Goal: Obtain resource: Download file/media

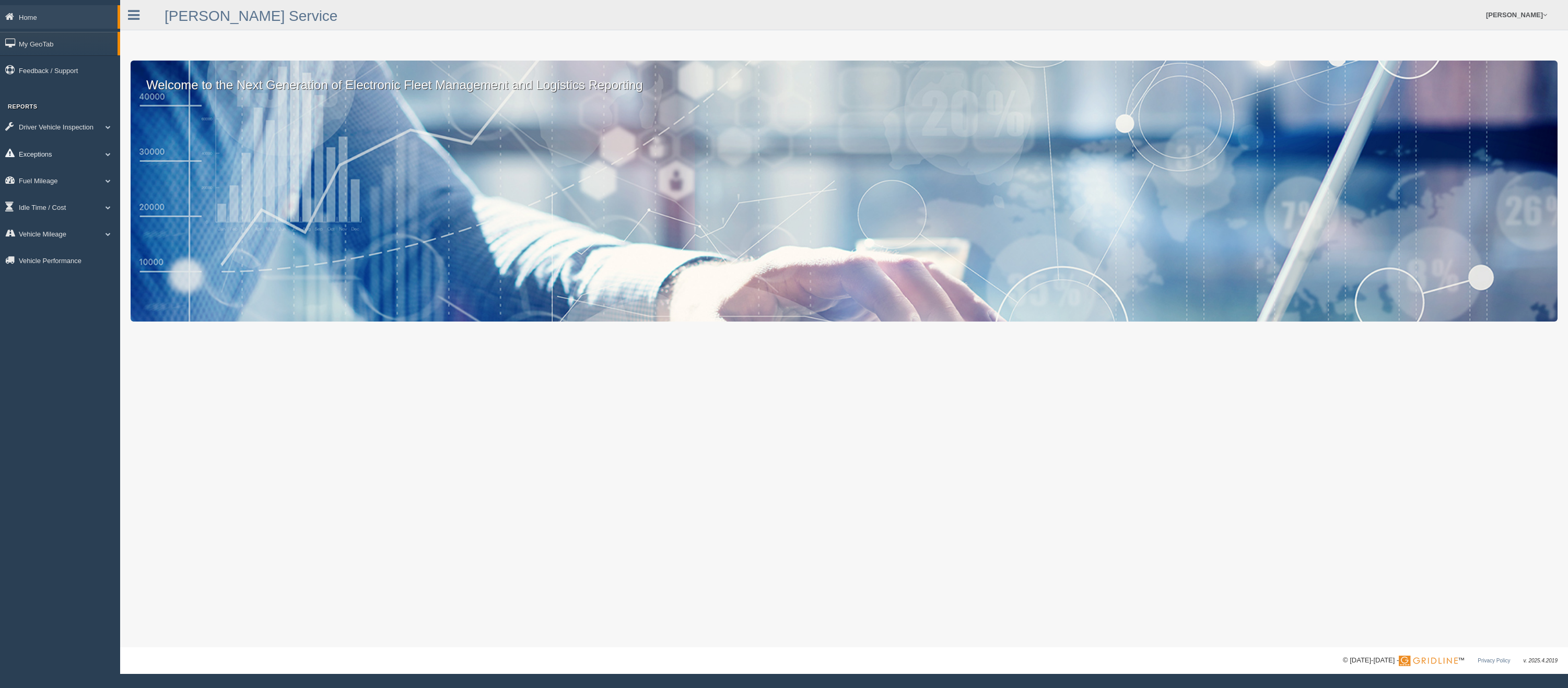
click at [107, 153] on span at bounding box center [108, 154] width 14 height 5
click at [58, 213] on link "Safety Exceptions" at bounding box center [68, 214] width 99 height 19
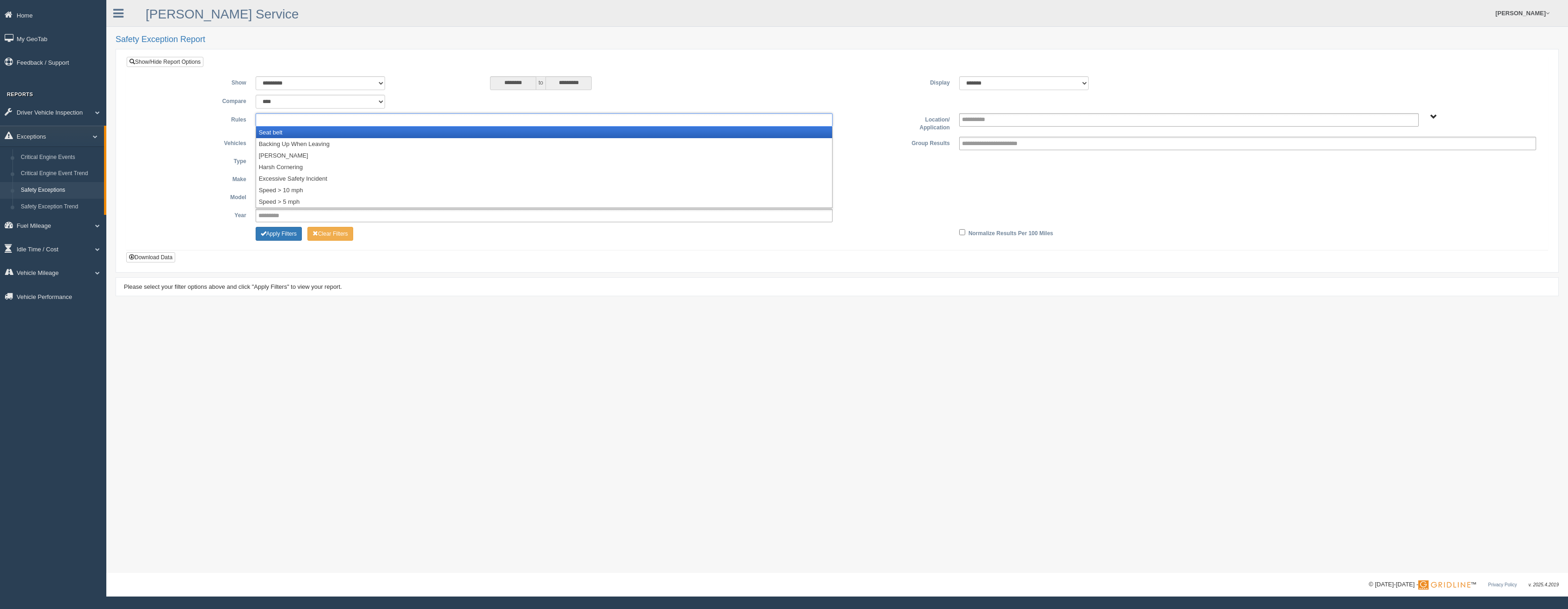
click at [313, 123] on ul at bounding box center [544, 120] width 577 height 13
click at [299, 132] on li "Seat belt" at bounding box center [544, 132] width 576 height 12
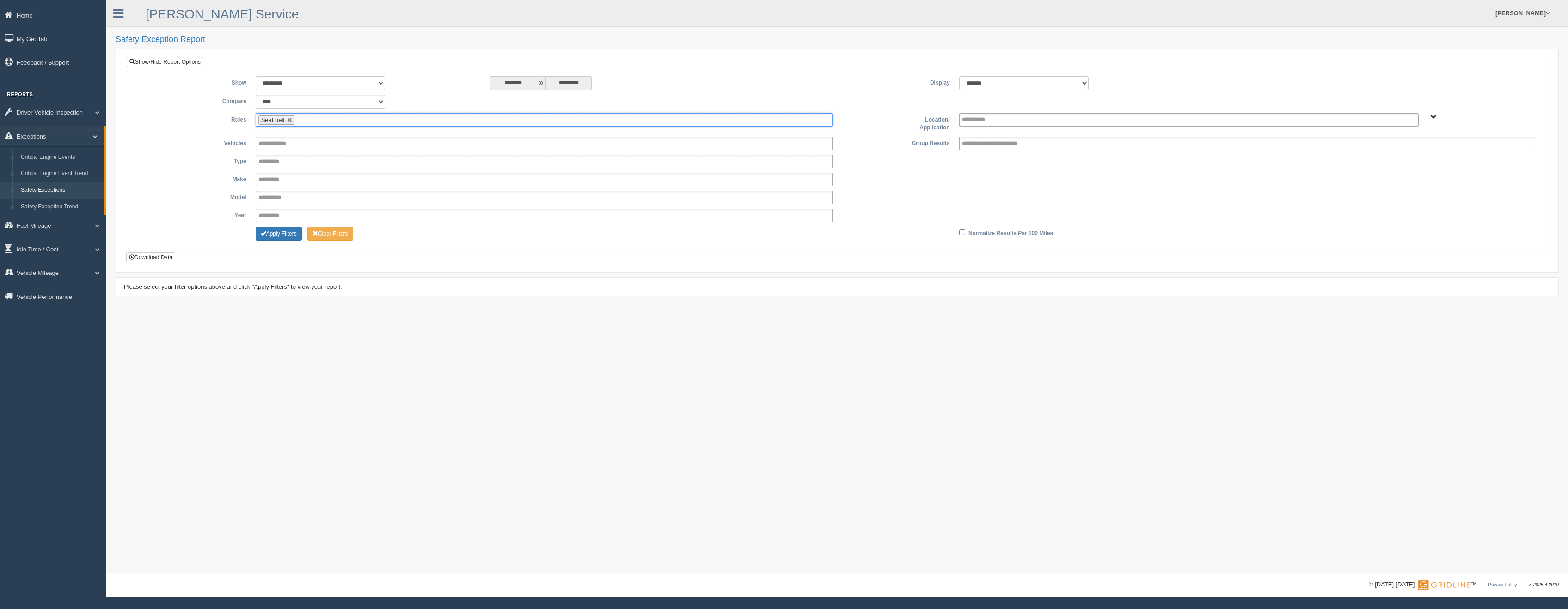
click at [317, 118] on ul "Seat belt" at bounding box center [544, 120] width 577 height 13
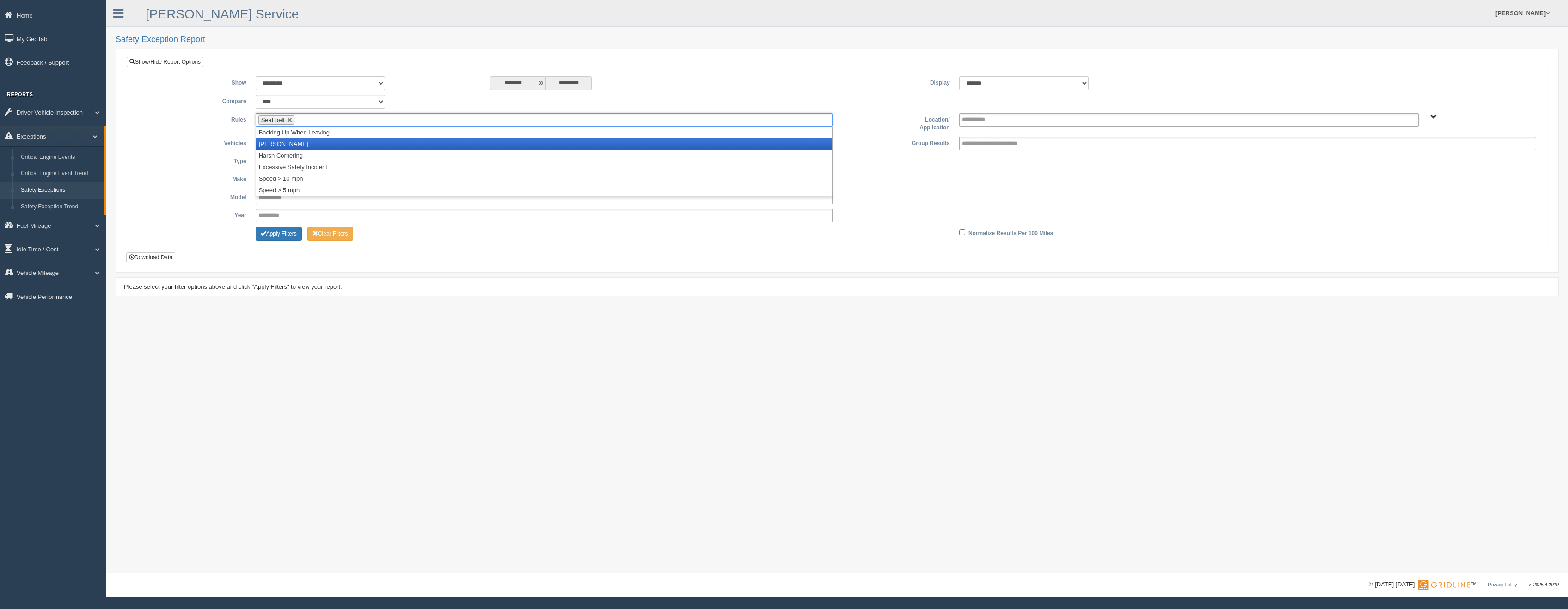
click at [301, 145] on li "Harsh Braking" at bounding box center [544, 144] width 576 height 12
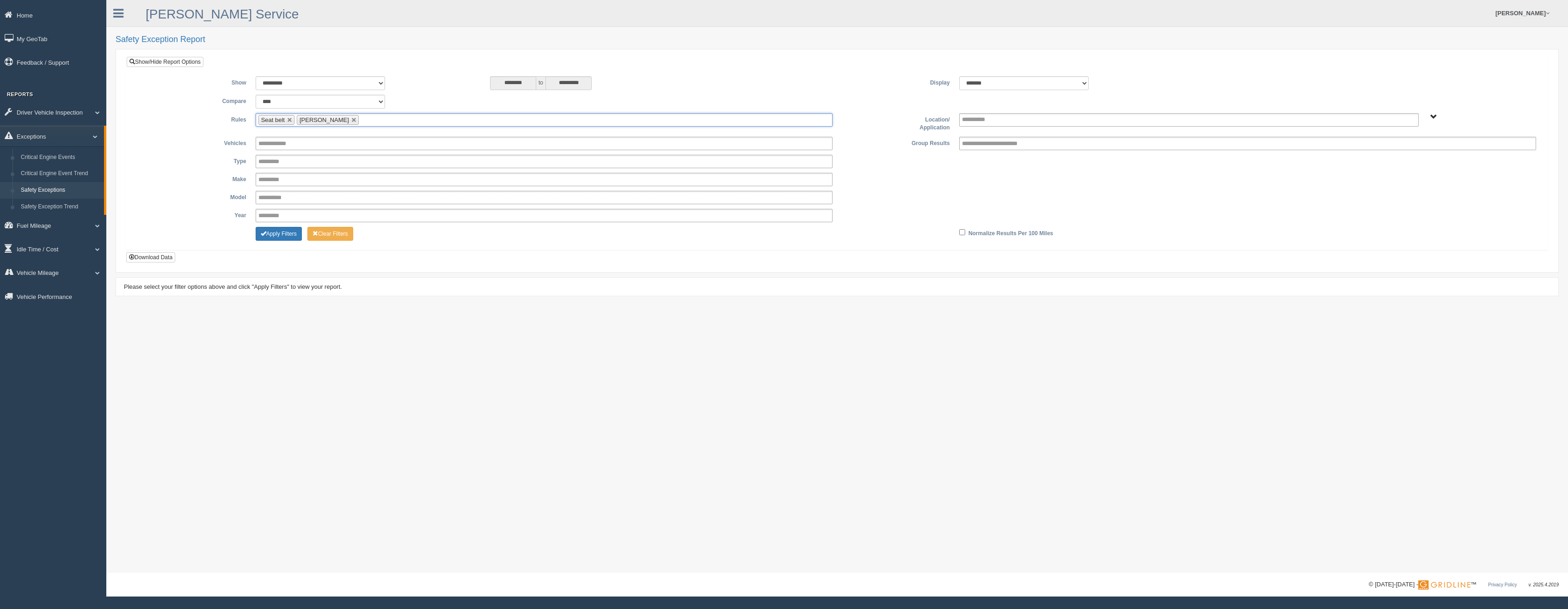
click at [373, 119] on ul "Seat belt Harsh Braking" at bounding box center [544, 120] width 577 height 13
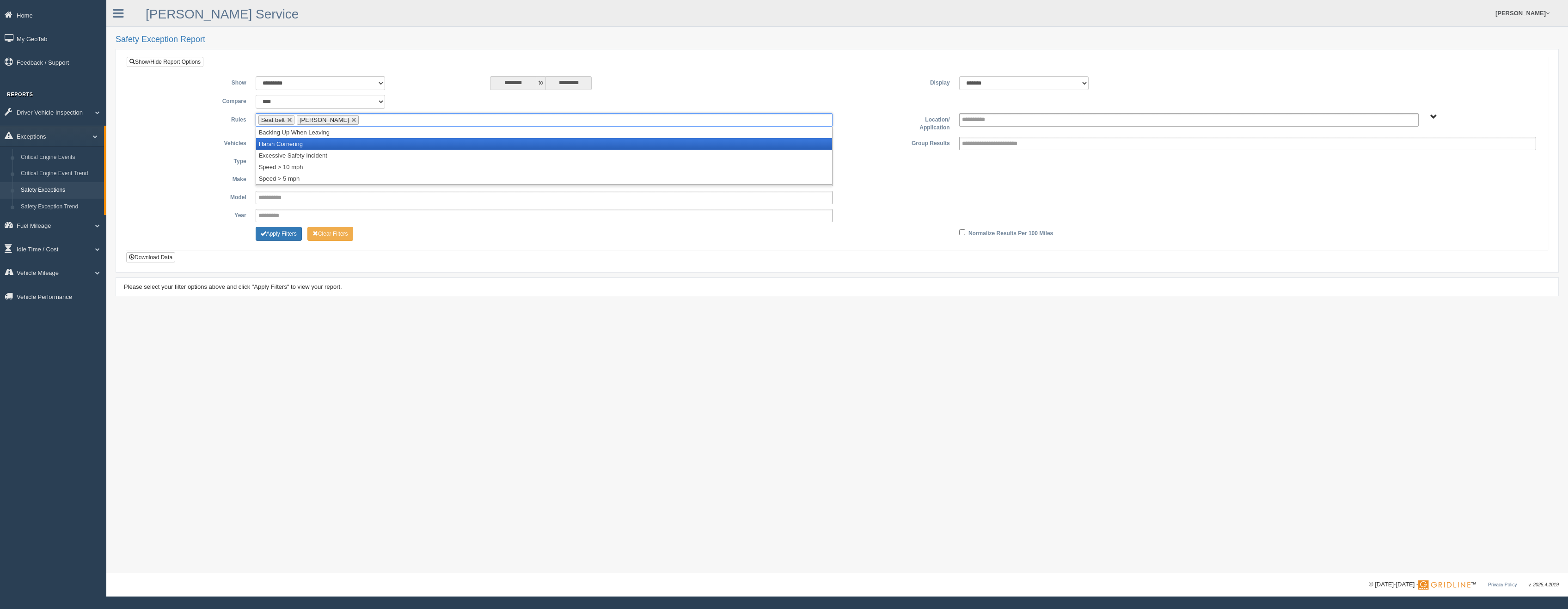
click at [323, 145] on li "Harsh Cornering" at bounding box center [544, 144] width 576 height 12
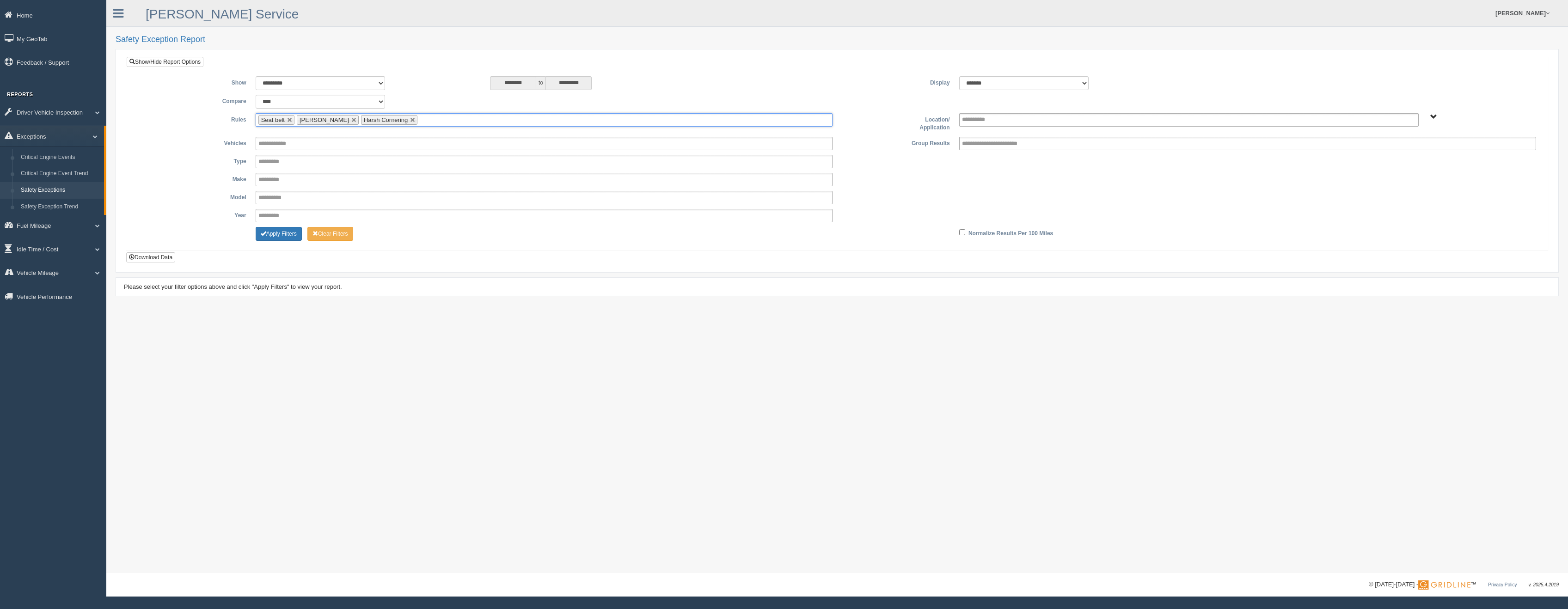
click at [420, 119] on input "text" at bounding box center [425, 120] width 12 height 12
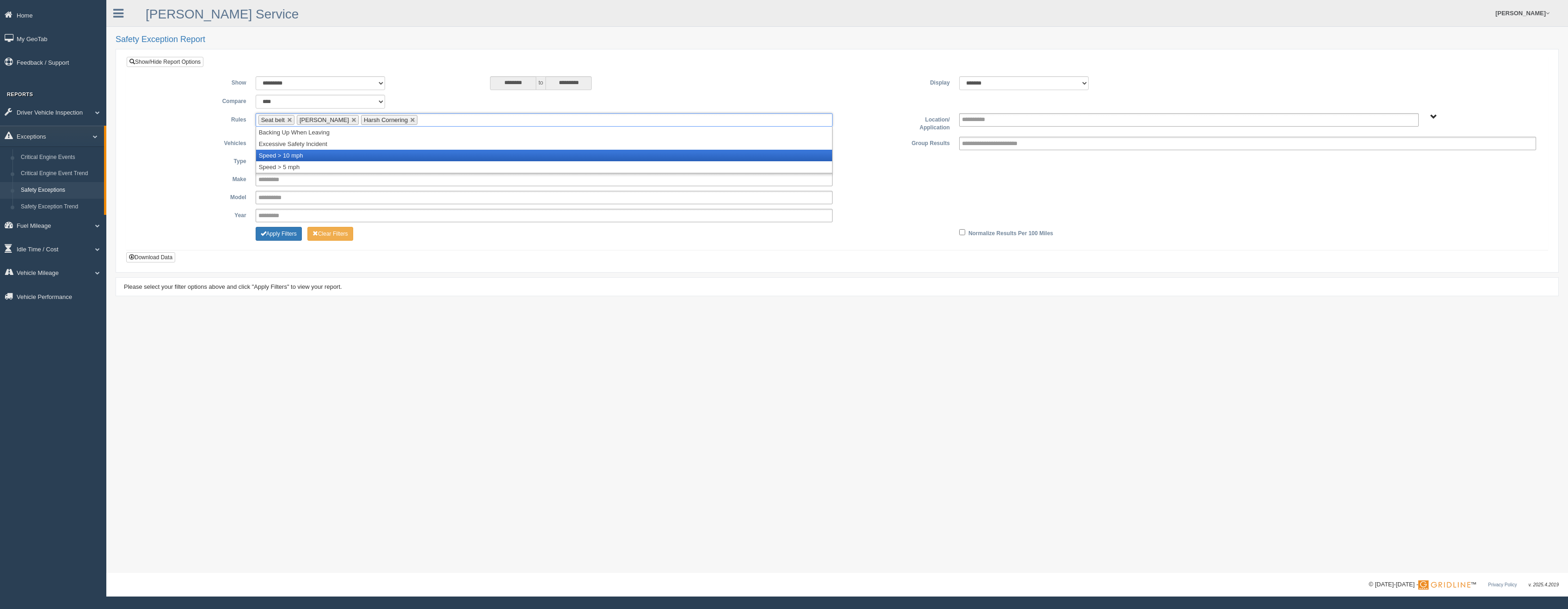
click at [308, 153] on li "Speed > 10 mph" at bounding box center [544, 155] width 576 height 12
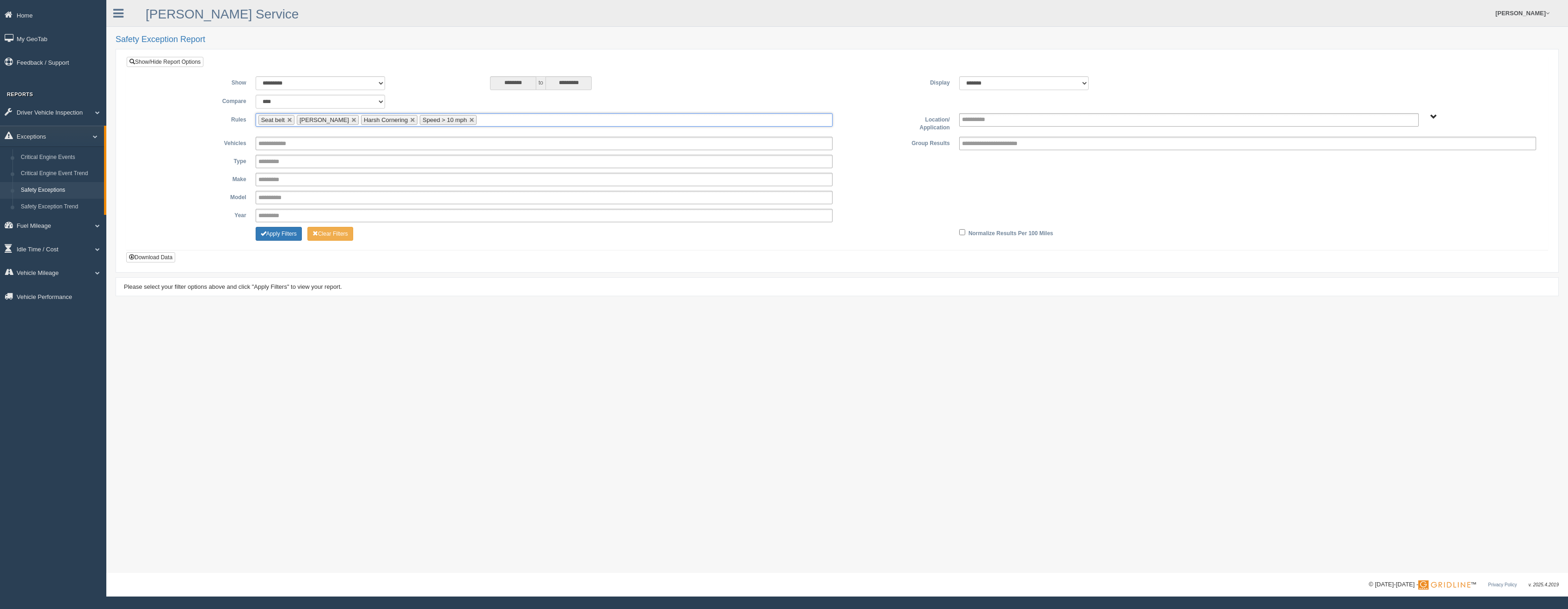
click at [1432, 115] on span "B. Vehicle Class C. Emergency Response G&A 955 WTS-25-00 WTS-27-00 WTS-40-00 WT…" at bounding box center [1433, 117] width 7 height 7
click at [1423, 186] on button "WTS-25-00" at bounding box center [1406, 185] width 40 height 10
click at [1405, 177] on button "Select Everything in WTS-25-00" at bounding box center [1432, 177] width 90 height 10
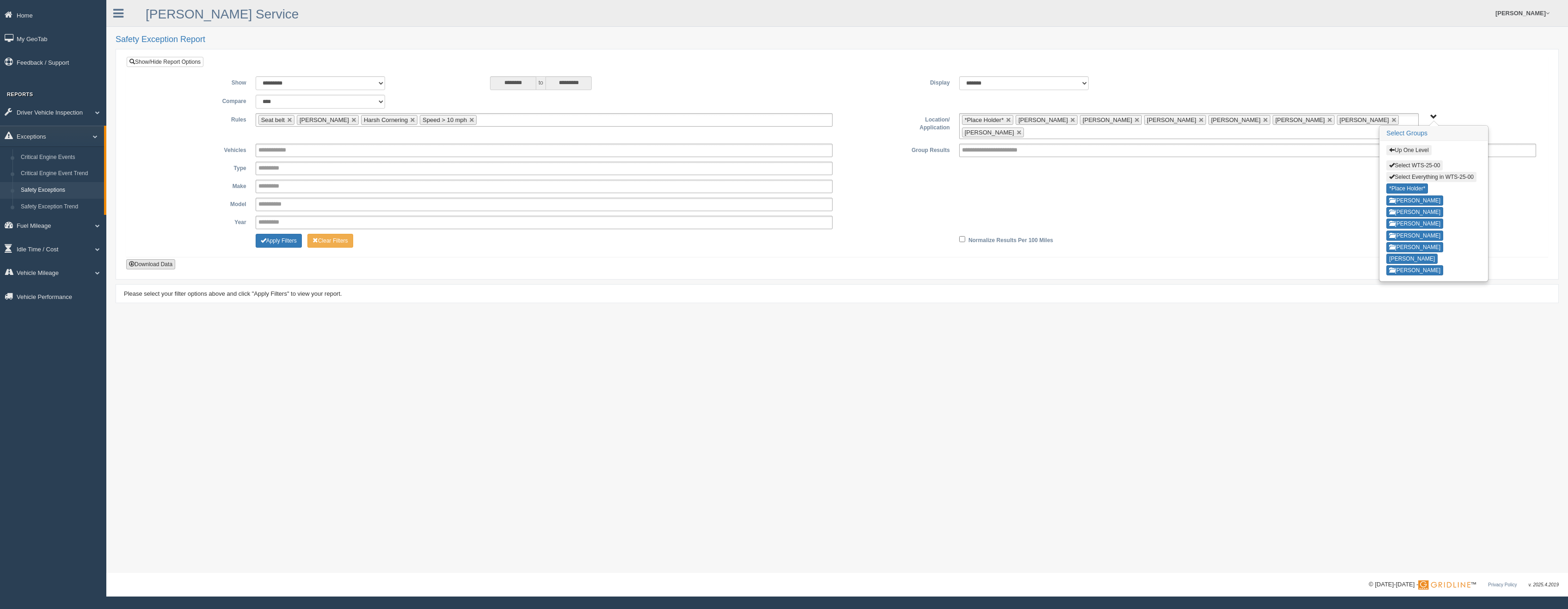
click at [153, 264] on button "Download Data" at bounding box center [150, 264] width 49 height 10
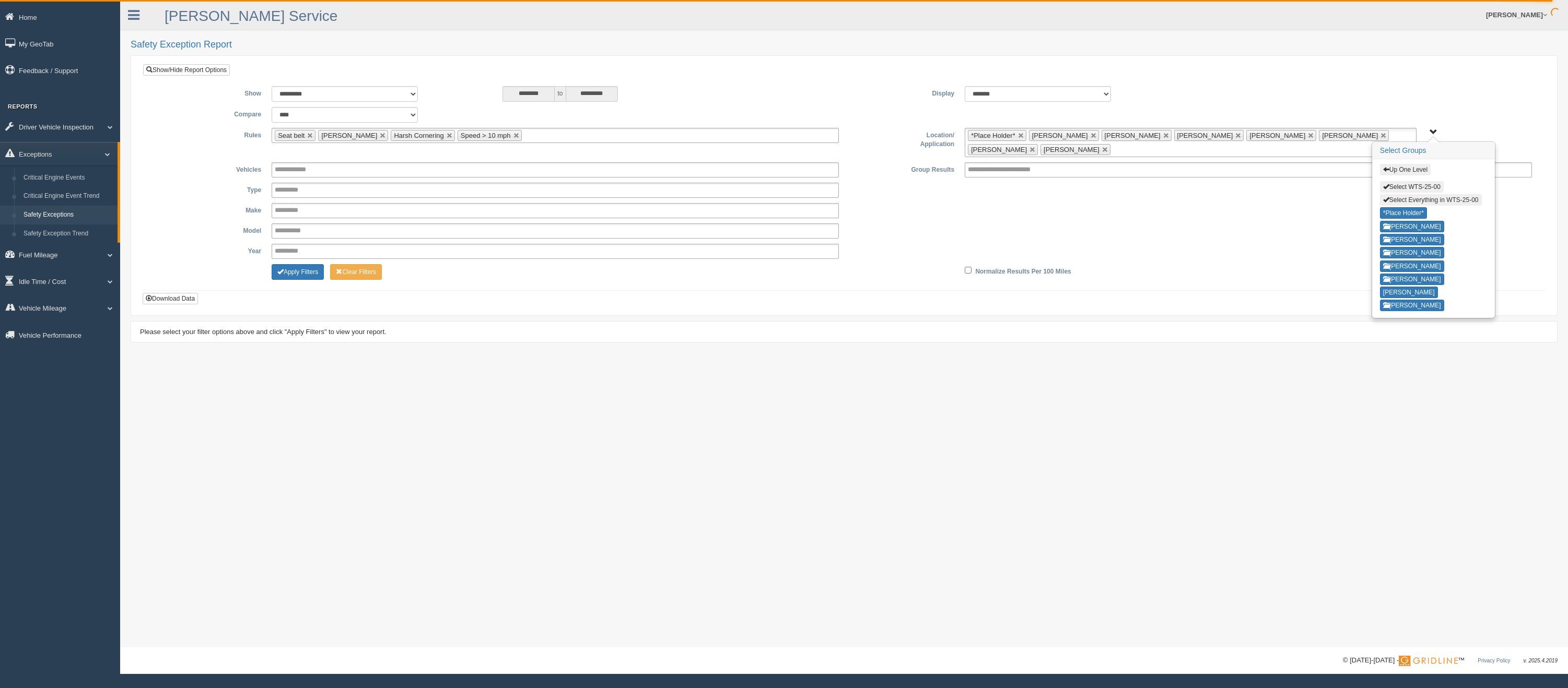
click at [1393, 197] on button "Select Everything in WTS-25-00" at bounding box center [1430, 200] width 102 height 12
type input "**********"
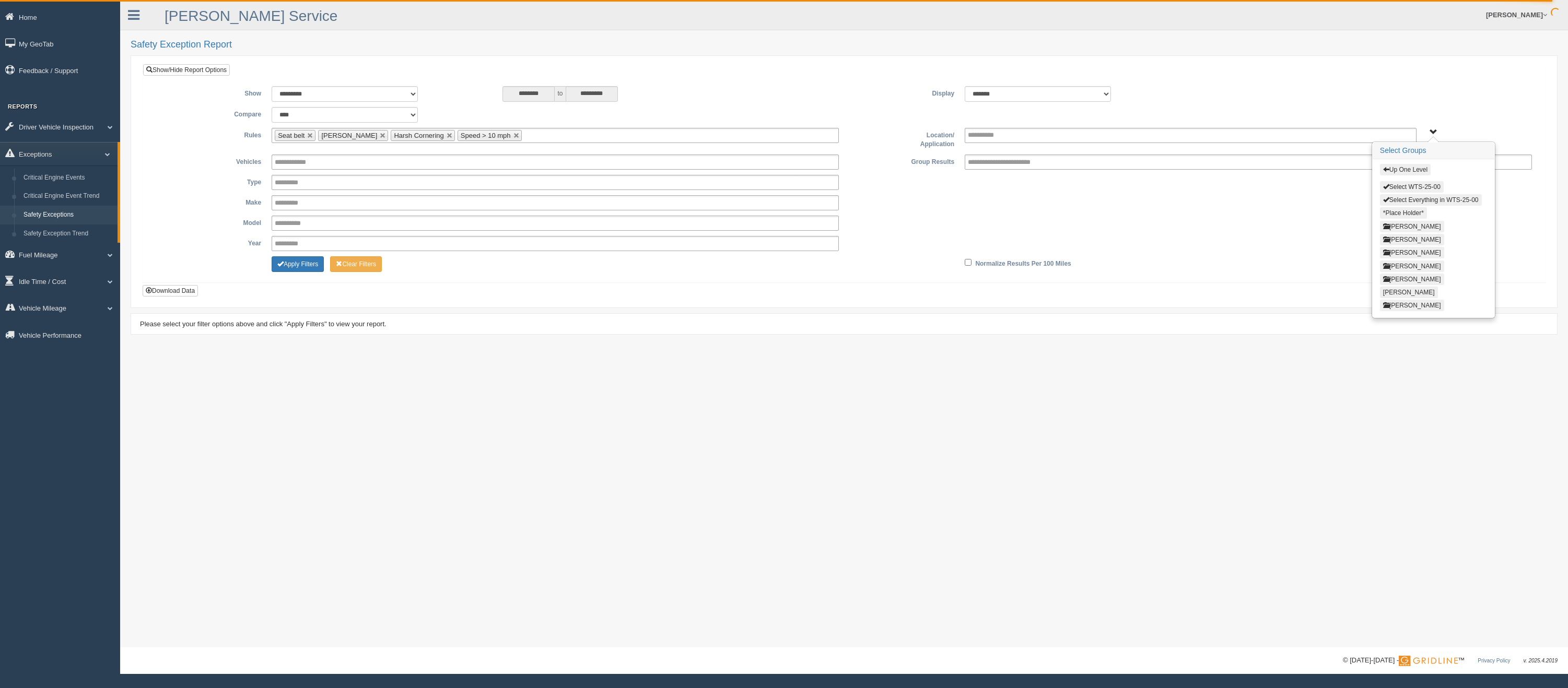
click at [1389, 168] on span "button" at bounding box center [1386, 169] width 6 height 6
click at [1398, 223] on button "WTS-27-00" at bounding box center [1402, 223] width 45 height 12
click at [1395, 198] on button "Select Everything in WTS-27-00" at bounding box center [1430, 200] width 102 height 12
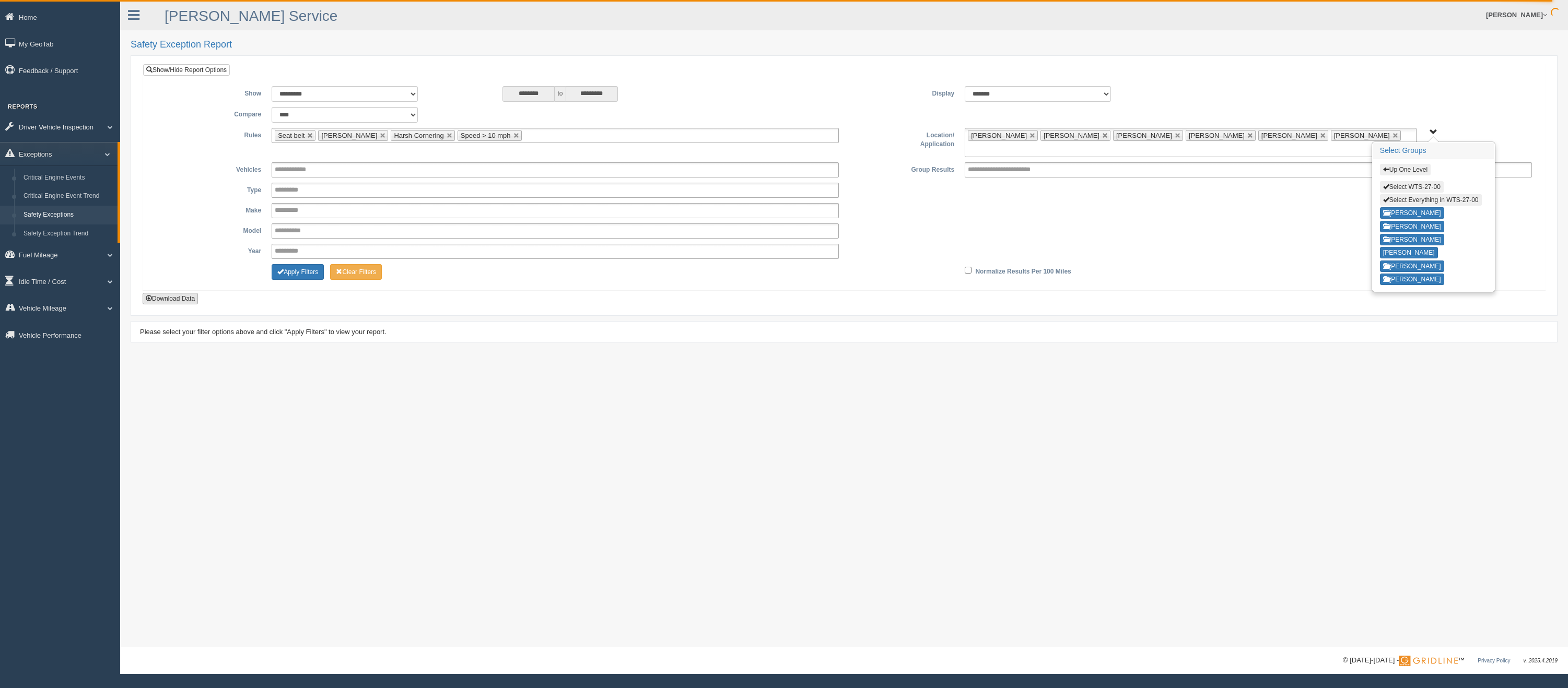
click at [177, 293] on button "Download Data" at bounding box center [170, 298] width 55 height 12
click at [1405, 201] on button "Select Everything in WTS-27-00" at bounding box center [1430, 200] width 102 height 12
type input "**********"
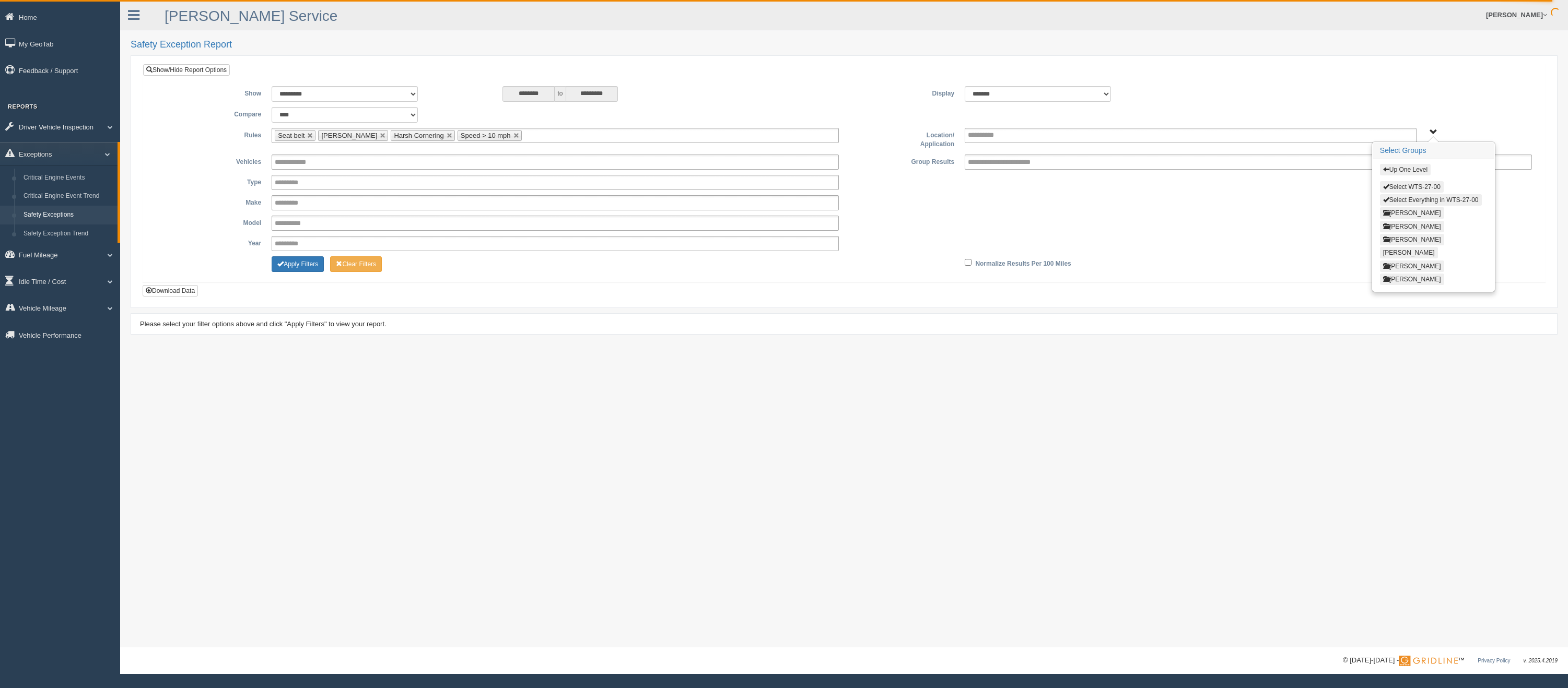
click at [1393, 168] on button "Up One Level" at bounding box center [1405, 169] width 51 height 12
click at [1395, 233] on button "WTS-40-00" at bounding box center [1402, 236] width 45 height 12
click at [1393, 197] on button "Select Everything in WTS-40-00" at bounding box center [1430, 200] width 102 height 12
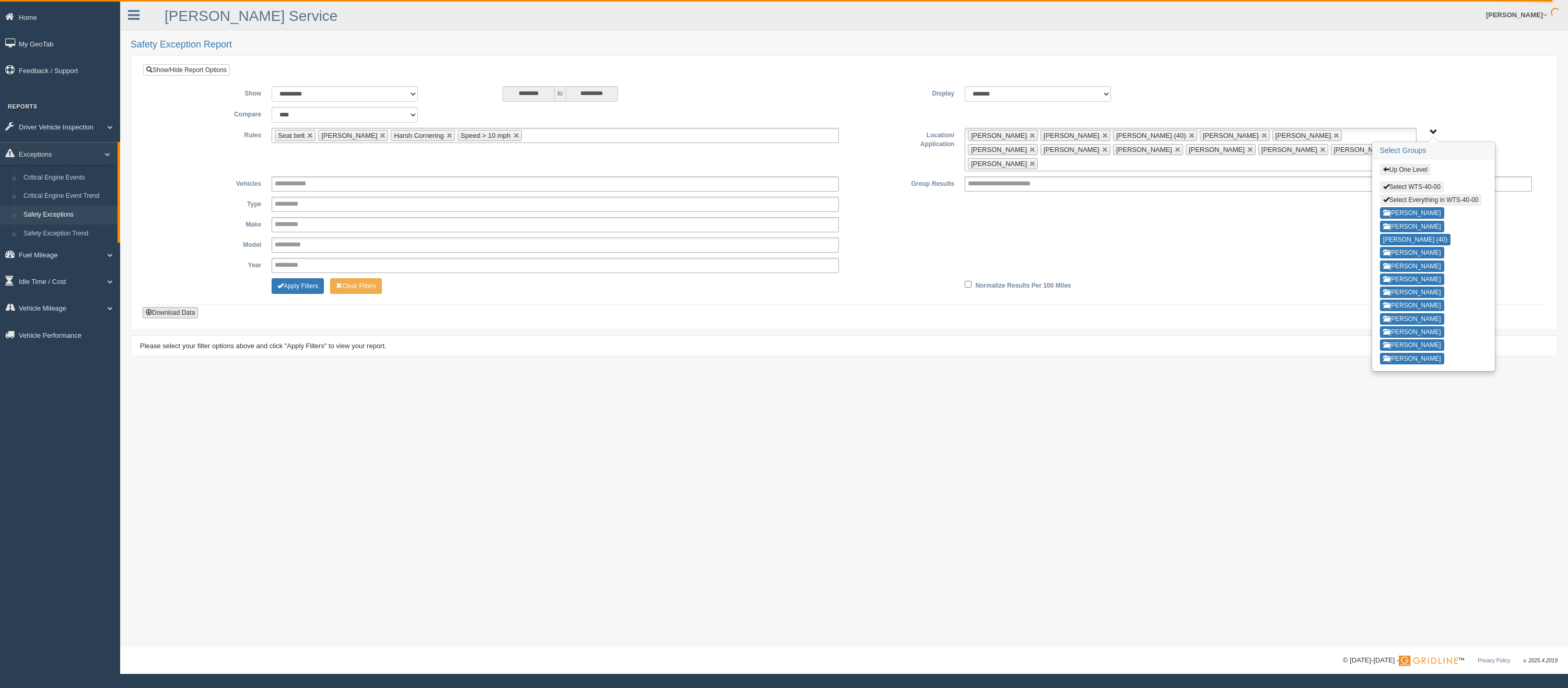
click at [166, 307] on button "Download Data" at bounding box center [170, 313] width 55 height 12
click at [1391, 203] on button "Select Everything in WTS-40-00" at bounding box center [1430, 200] width 102 height 12
type input "**********"
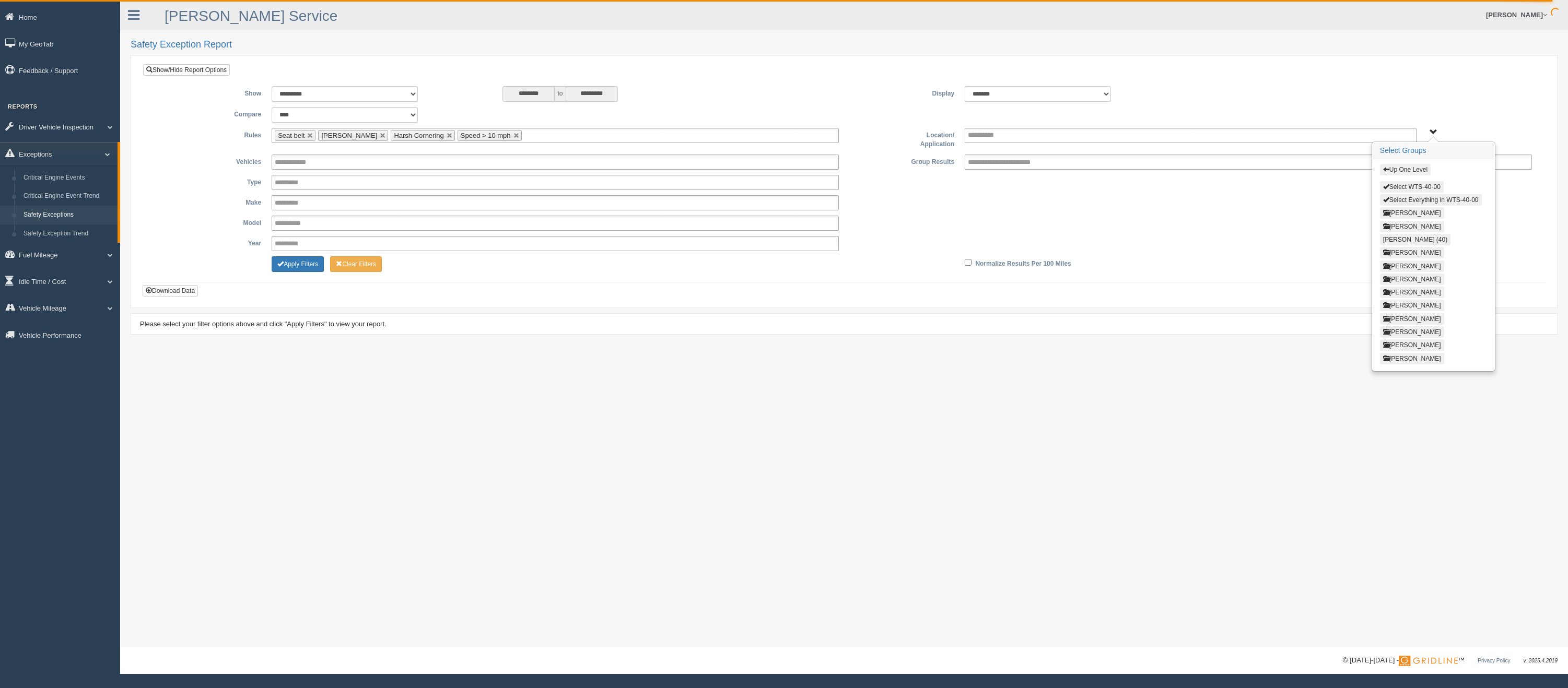
click at [1384, 172] on span "button" at bounding box center [1386, 169] width 6 height 6
click at [1393, 247] on button "WTS-45-00" at bounding box center [1402, 249] width 45 height 12
click at [1398, 197] on button "Select Everything in WTS-45-00" at bounding box center [1430, 200] width 102 height 12
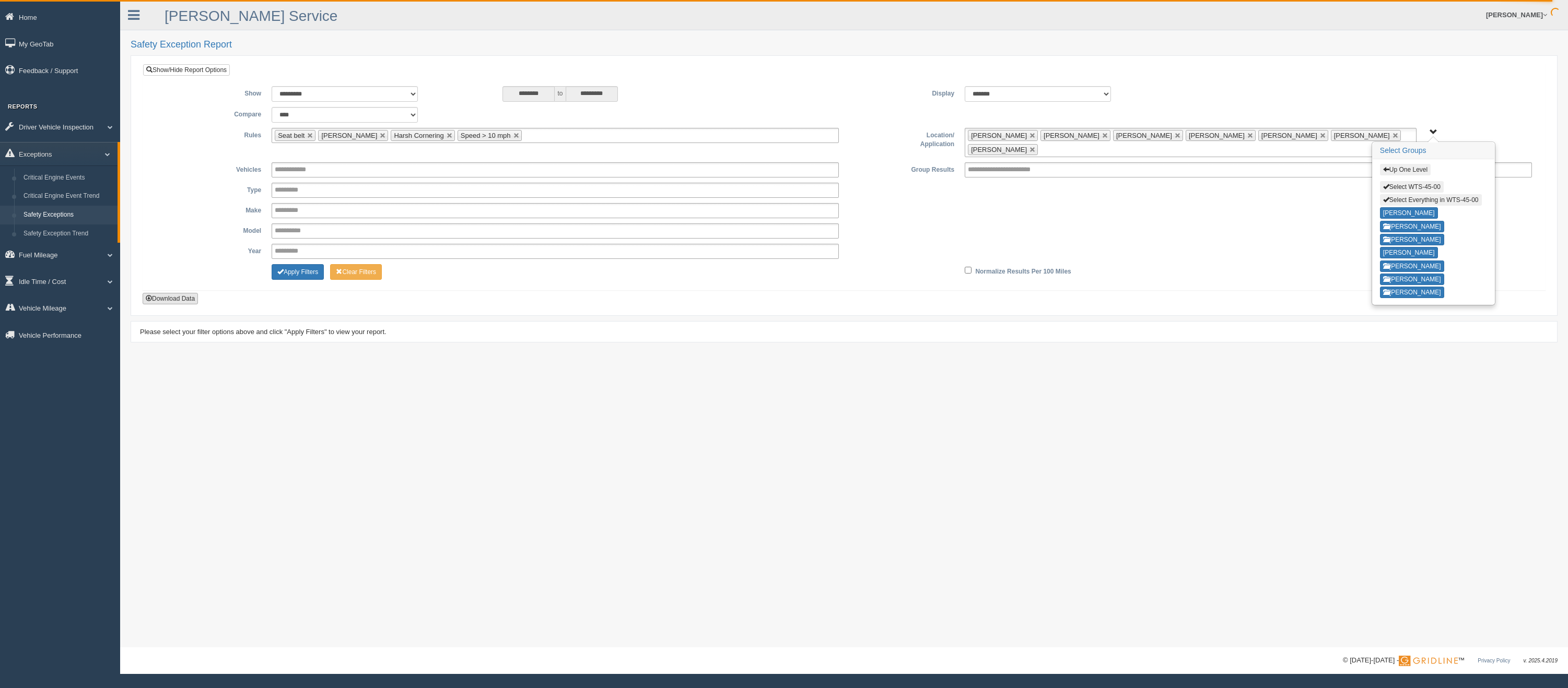
click at [166, 293] on button "Download Data" at bounding box center [170, 298] width 55 height 12
click at [1388, 201] on span "button" at bounding box center [1386, 199] width 6 height 6
type input "**********"
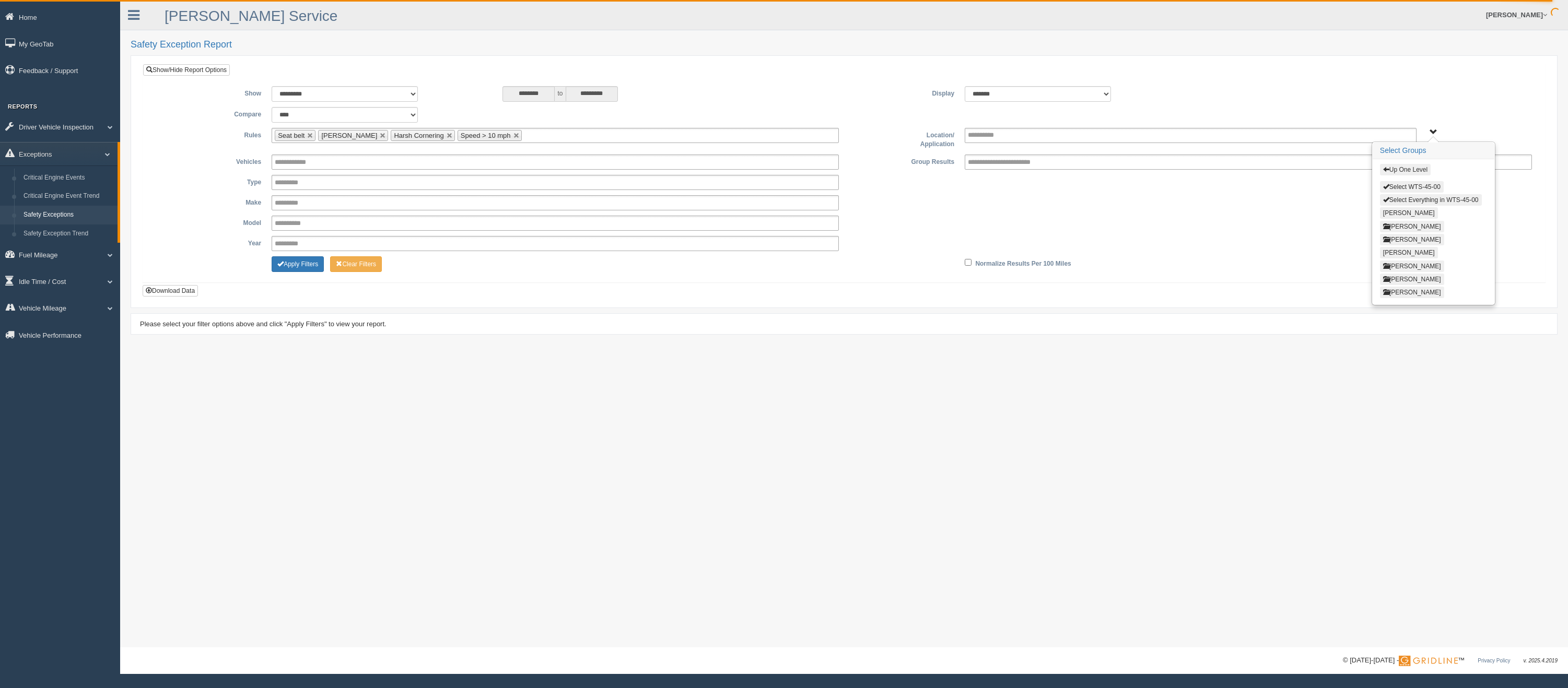
click at [1385, 166] on span "button" at bounding box center [1386, 169] width 6 height 6
click at [1402, 263] on button "WTS-55-00" at bounding box center [1402, 263] width 45 height 12
click at [1395, 197] on button "Select Everything in WTS-55-00" at bounding box center [1430, 200] width 102 height 12
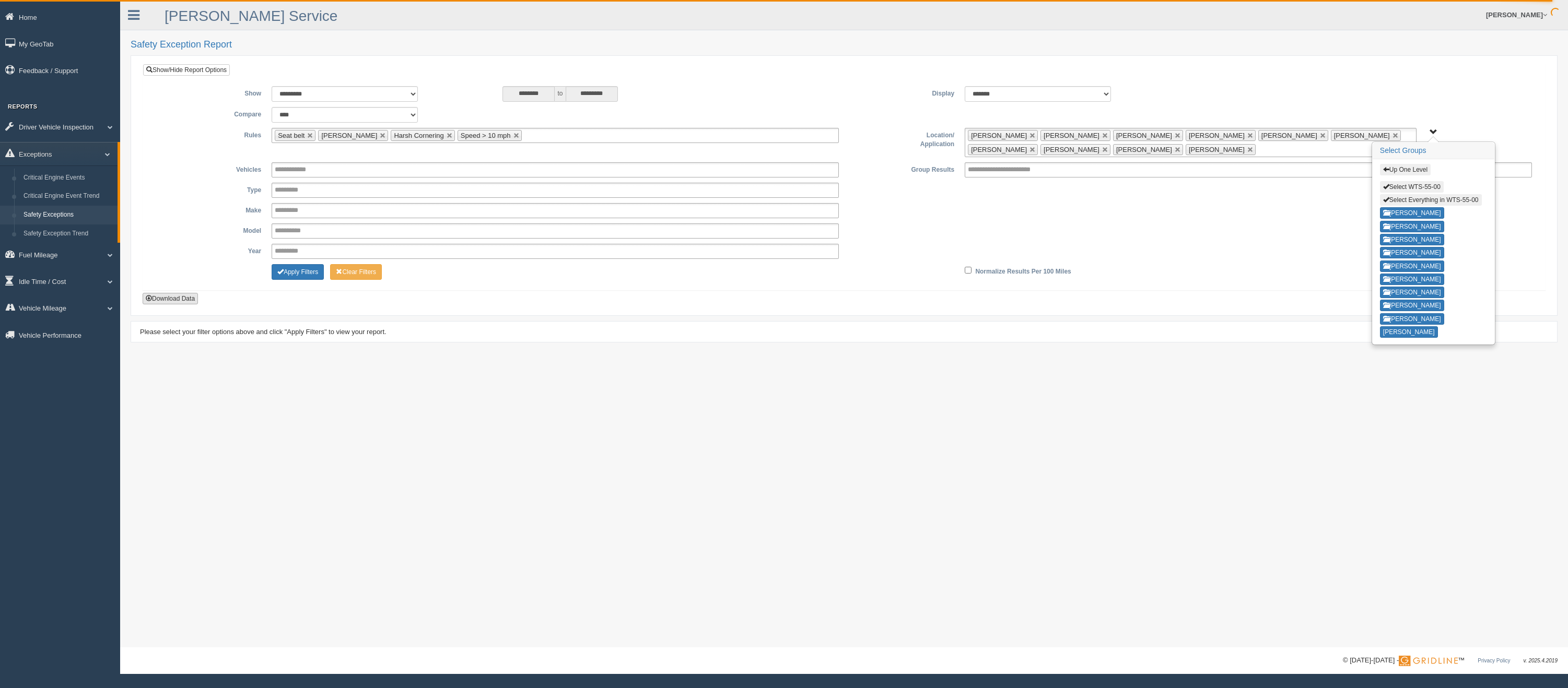
click at [179, 296] on button "Download Data" at bounding box center [170, 298] width 55 height 12
click at [1400, 201] on button "Select Everything in WTS-55-00" at bounding box center [1430, 200] width 102 height 12
type input "**********"
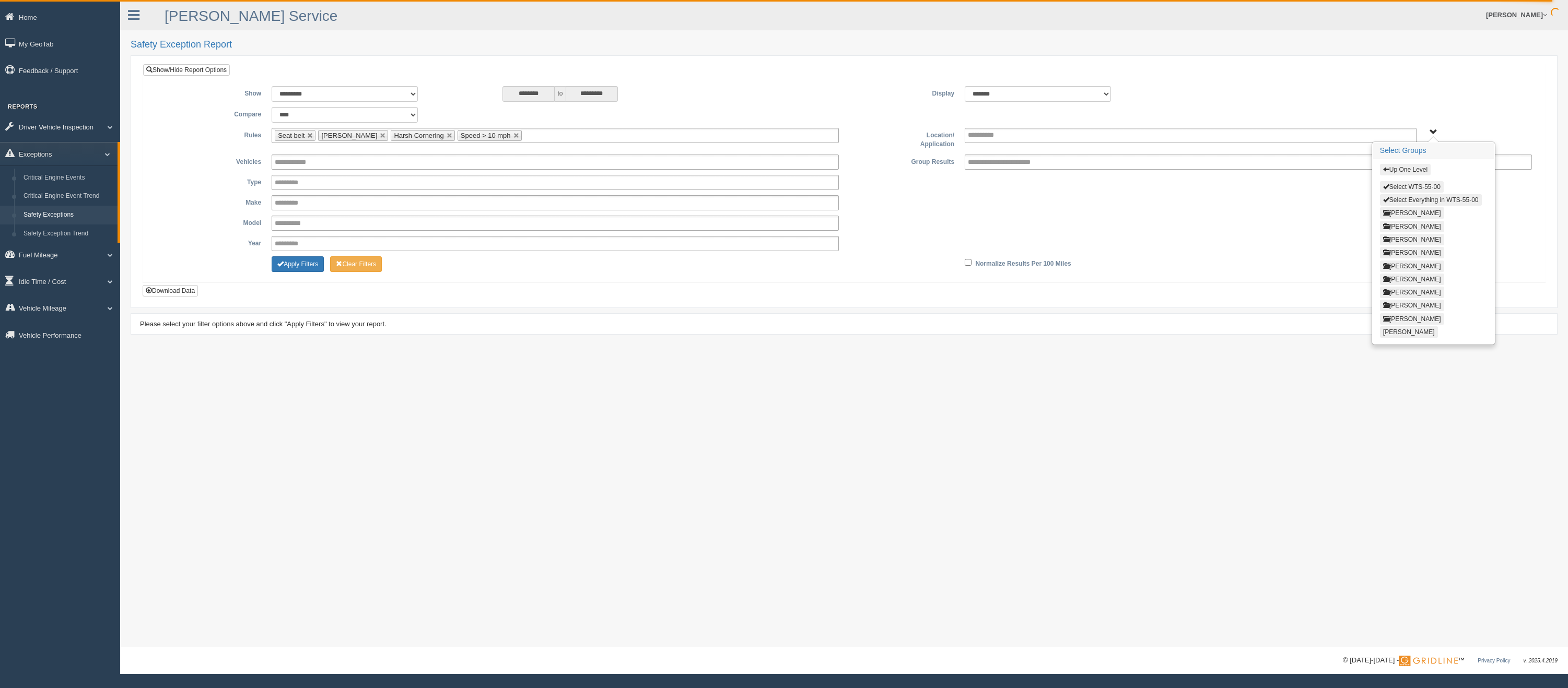
click at [1391, 170] on button "Up One Level" at bounding box center [1405, 169] width 51 height 12
click at [1408, 276] on button "WTS-65-00" at bounding box center [1402, 276] width 45 height 12
click at [1400, 199] on button "Select Everything in WTS-65-00" at bounding box center [1430, 200] width 102 height 12
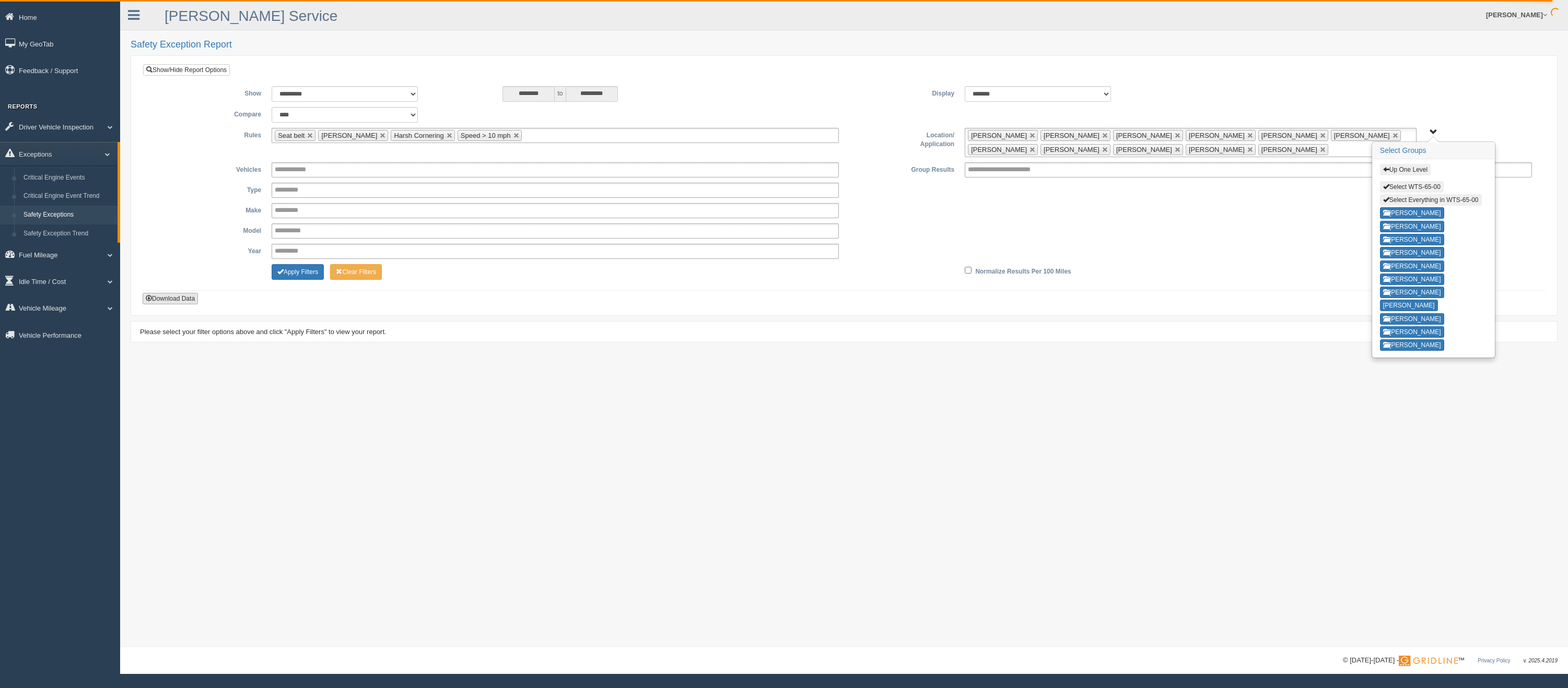
click at [153, 300] on button "Download Data" at bounding box center [170, 298] width 55 height 12
click at [1400, 200] on button "Select Everything in WTS-65-00" at bounding box center [1430, 200] width 102 height 12
type input "**********"
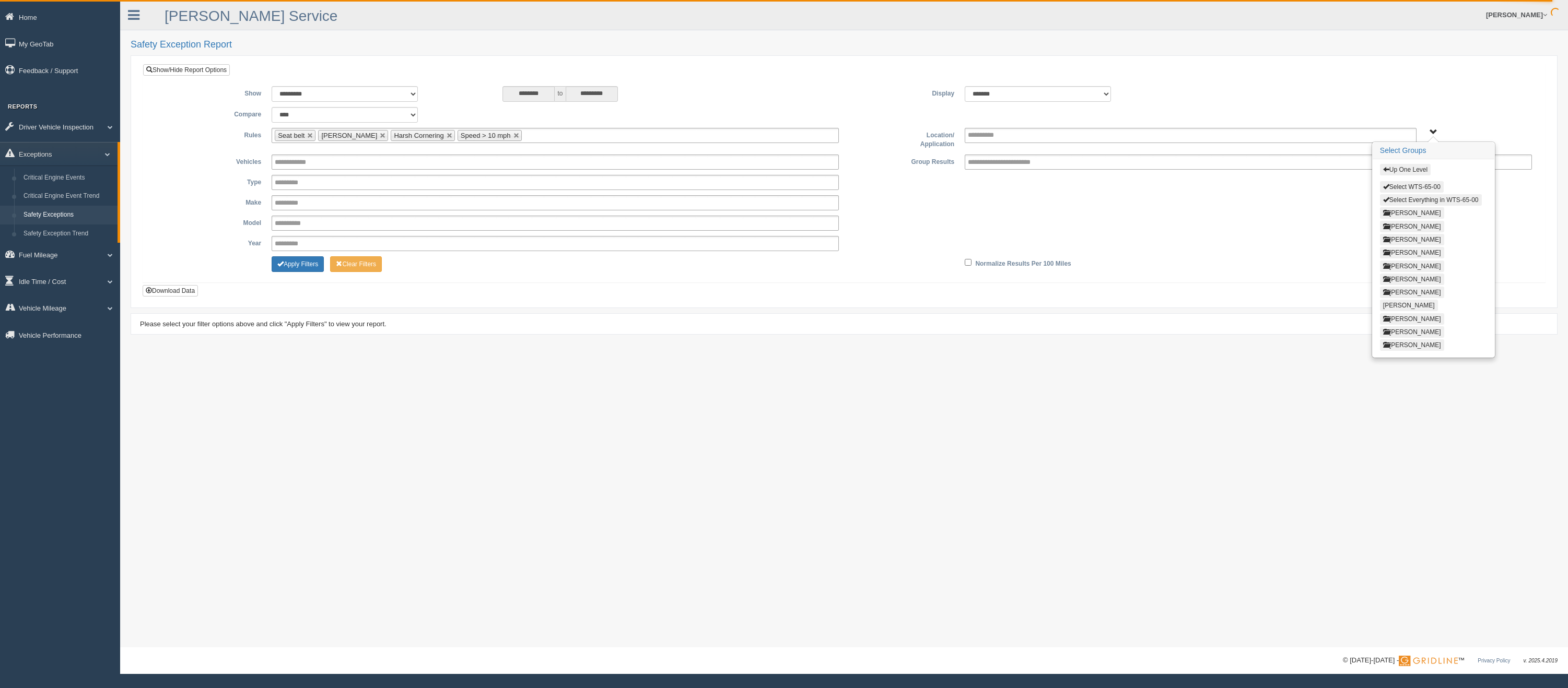
click at [1391, 166] on button "Up One Level" at bounding box center [1405, 169] width 51 height 12
click at [1410, 287] on button "WTS-87-00" at bounding box center [1402, 289] width 45 height 12
click at [1392, 198] on button "Select Everything in WTS-87-00" at bounding box center [1430, 200] width 102 height 12
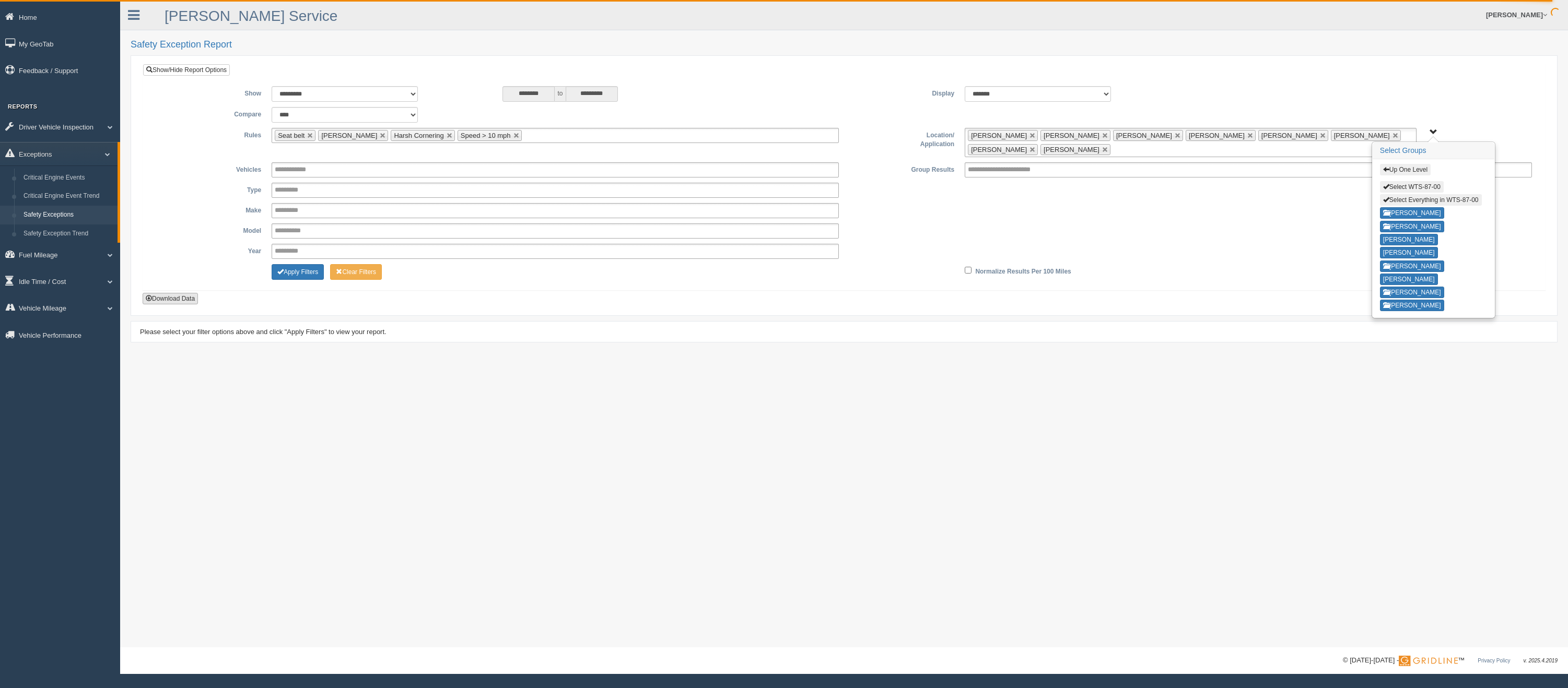
click at [164, 297] on button "Download Data" at bounding box center [170, 298] width 55 height 12
click at [1393, 198] on button "Select Everything in WTS-87-00" at bounding box center [1430, 200] width 102 height 12
type input "**********"
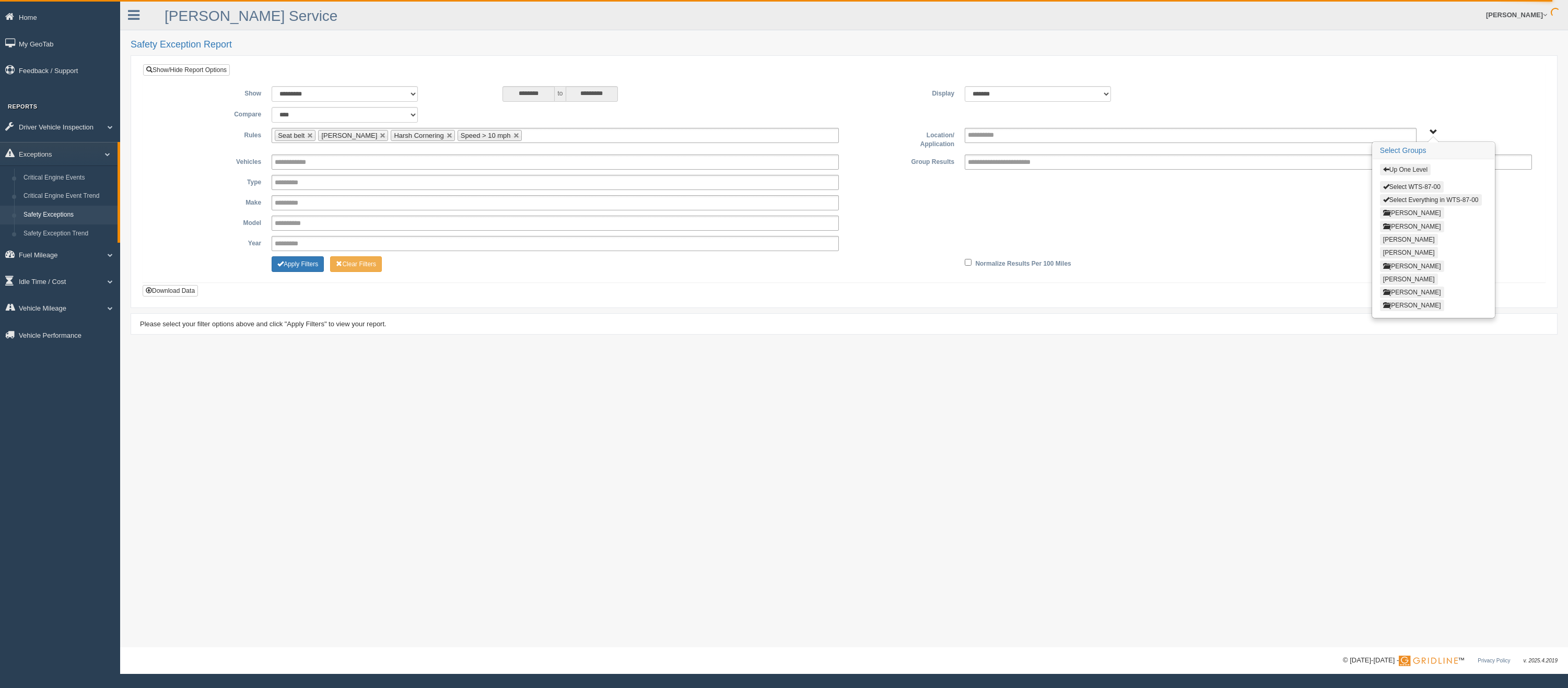
click at [1386, 168] on span "button" at bounding box center [1386, 169] width 6 height 6
click at [1405, 302] on button "WTSPR-85-00" at bounding box center [1406, 302] width 53 height 12
click at [1395, 199] on button "Select Everything in WTSPR-85-00" at bounding box center [1435, 200] width 110 height 12
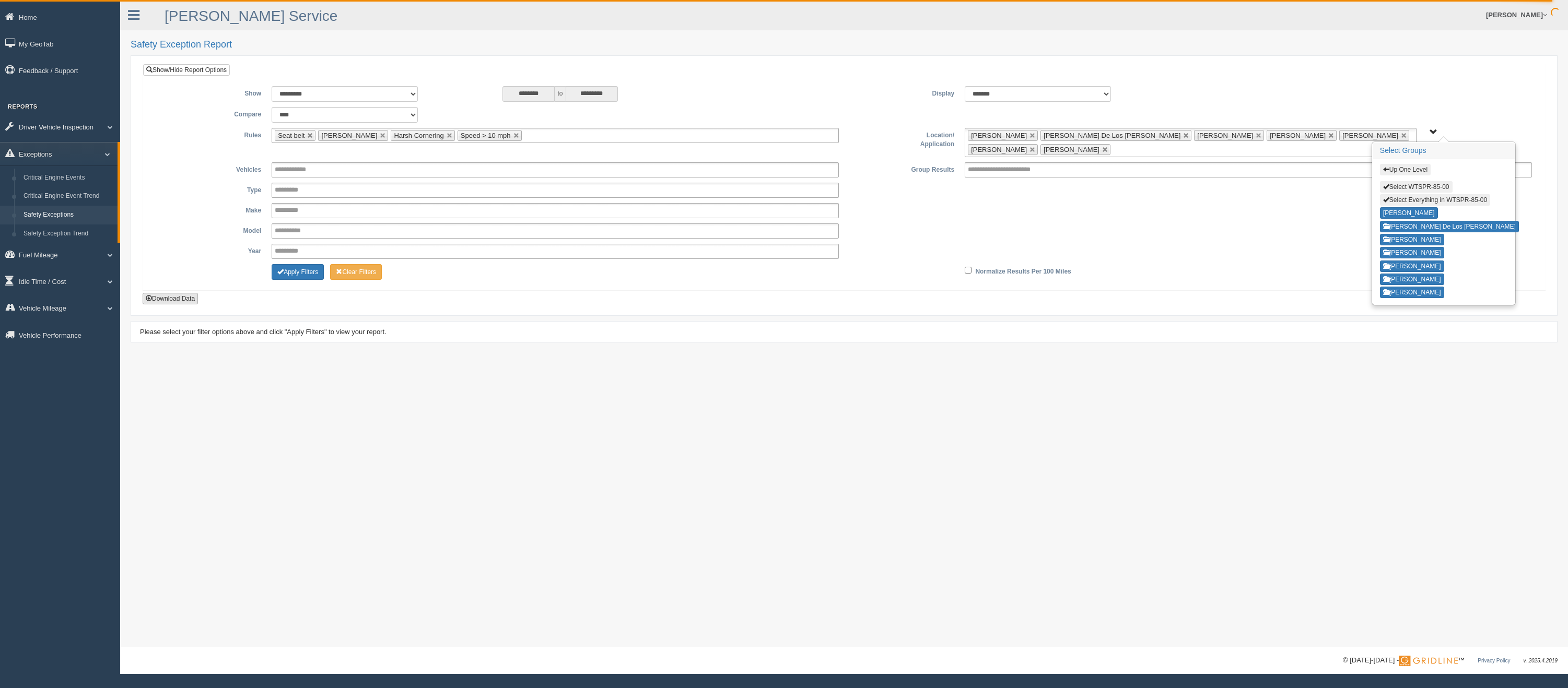
click at [179, 297] on button "Download Data" at bounding box center [170, 298] width 55 height 12
click at [186, 298] on button "Download Data" at bounding box center [170, 298] width 55 height 12
